Goal: Task Accomplishment & Management: Manage account settings

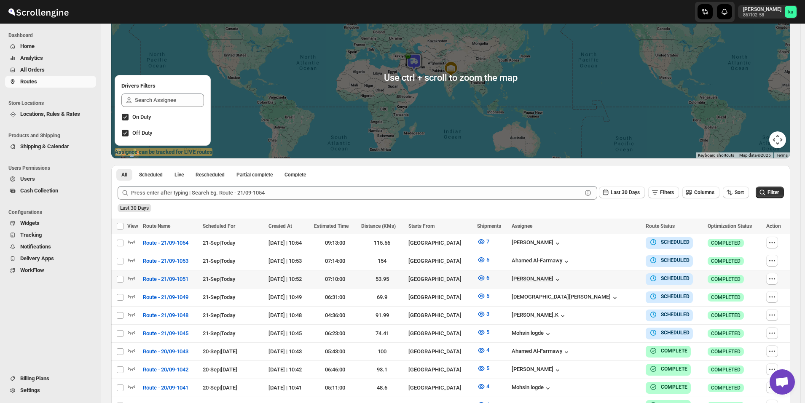
scroll to position [126, 0]
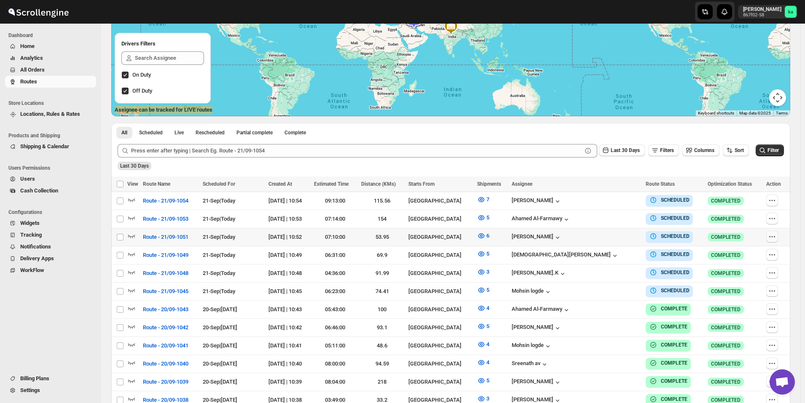
click at [776, 237] on icon "button" at bounding box center [772, 237] width 8 height 8
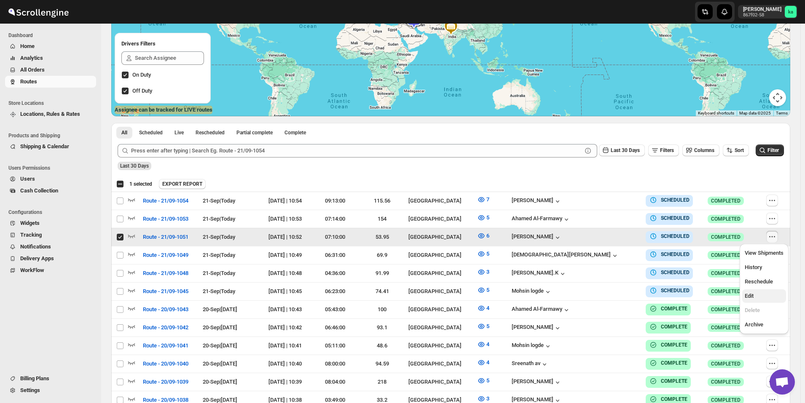
click at [775, 292] on span "Edit" at bounding box center [763, 296] width 39 height 8
checkbox input "false"
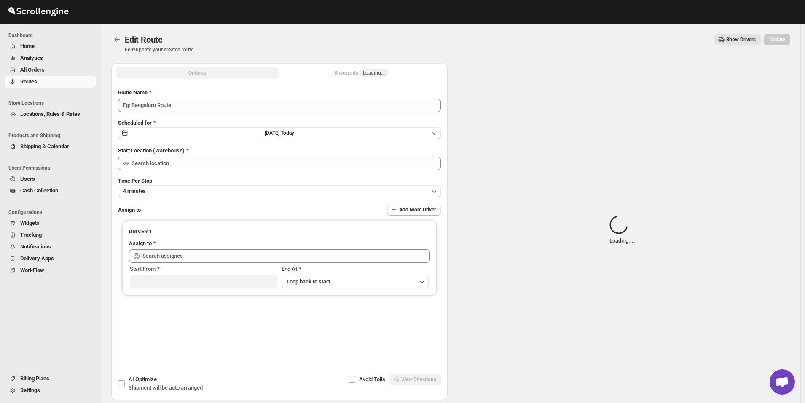
type input "Route - 21/09-1051"
type input "[GEOGRAPHIC_DATA]"
type input "[PERSON_NAME] ([EMAIL_ADDRESS][DOMAIN_NAME])"
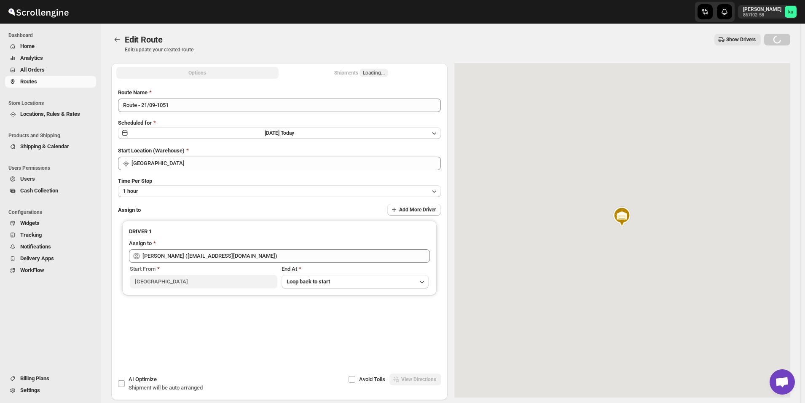
click at [347, 74] on div "Shipments Loading..." at bounding box center [361, 73] width 54 height 8
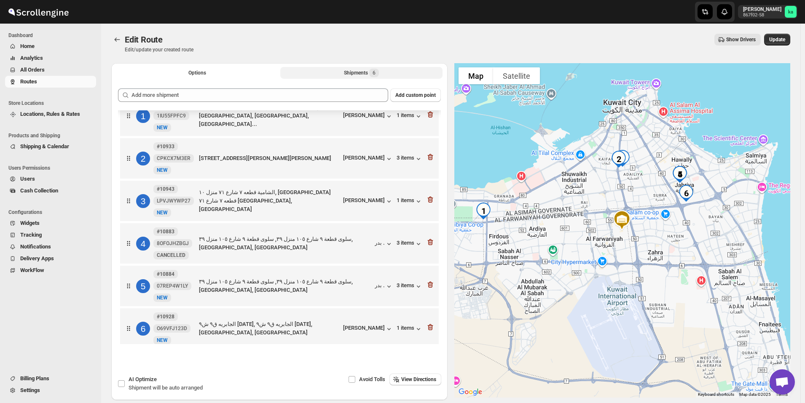
scroll to position [26, 0]
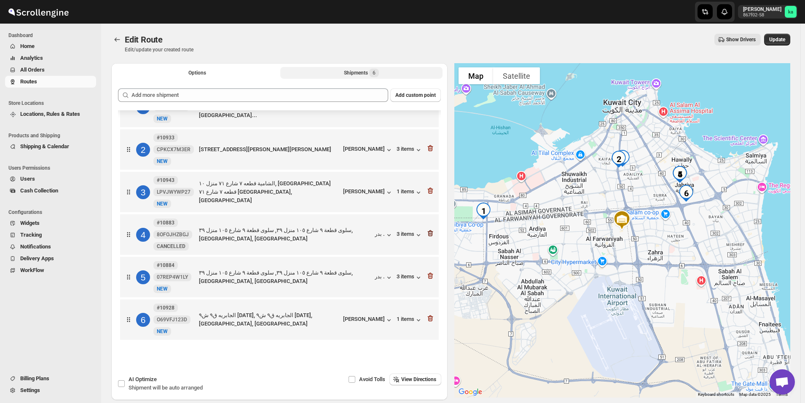
click at [430, 234] on icon "button" at bounding box center [430, 233] width 8 height 8
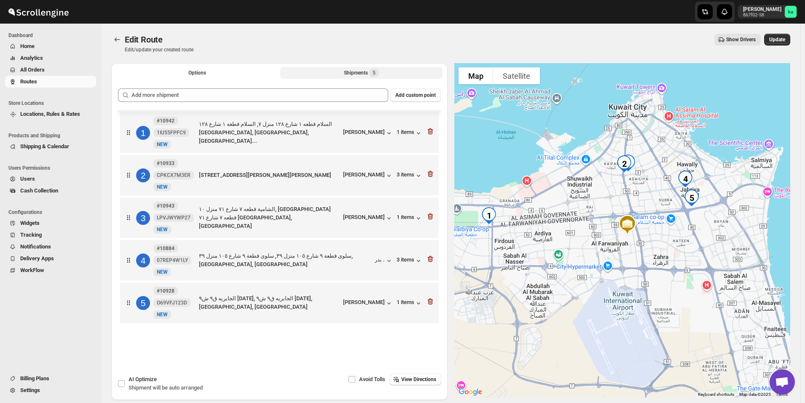
scroll to position [0, 0]
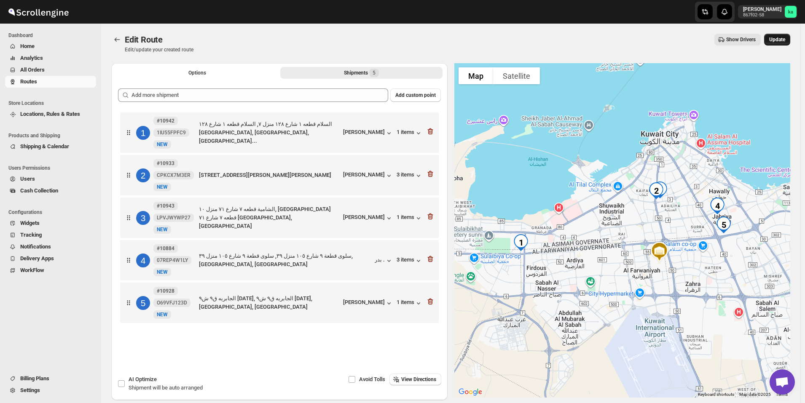
click at [785, 38] on span "Update" at bounding box center [777, 39] width 16 height 7
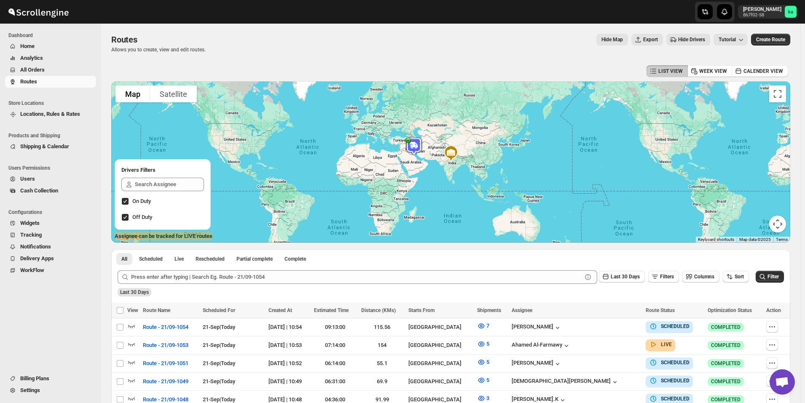
click at [49, 69] on span "All Orders" at bounding box center [57, 70] width 74 height 8
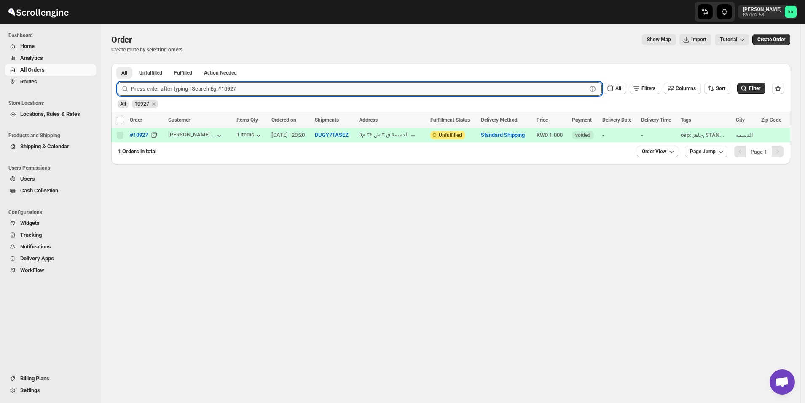
click at [198, 88] on input "text" at bounding box center [358, 88] width 455 height 13
type input "10884"
click at [118, 63] on button "Submit" at bounding box center [130, 67] width 24 height 9
